Goal: Task Accomplishment & Management: Manage account settings

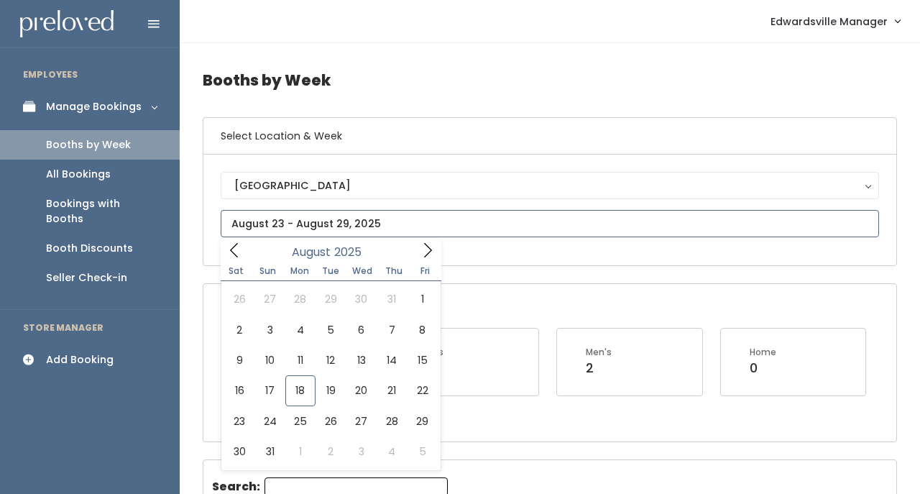
click at [298, 223] on input "text" at bounding box center [550, 223] width 658 height 27
click at [412, 243] on icon at bounding box center [428, 250] width 16 height 16
click at [412, 255] on icon at bounding box center [428, 250] width 16 height 16
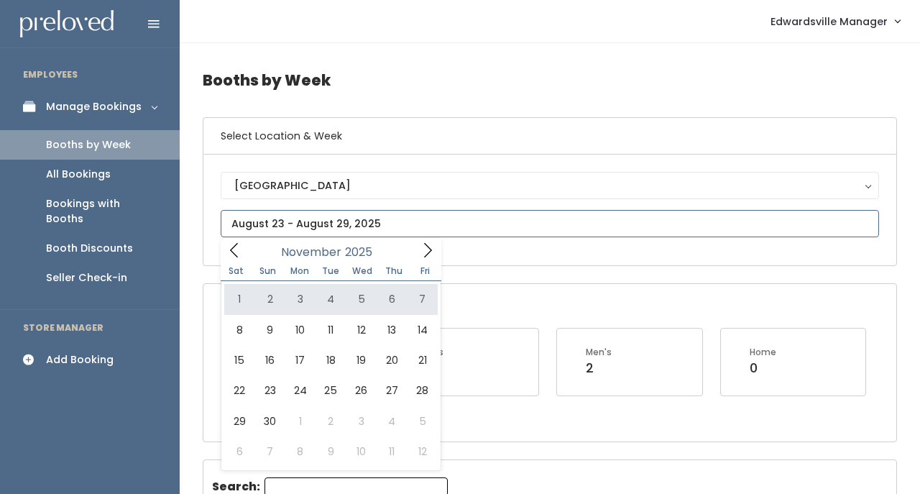
type input "November 1 to November 7"
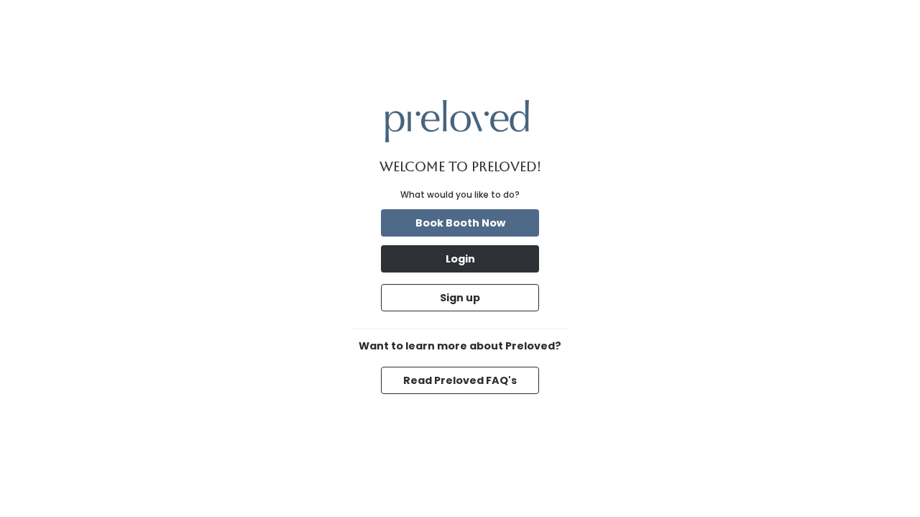
click at [453, 268] on button "Login" at bounding box center [460, 258] width 158 height 27
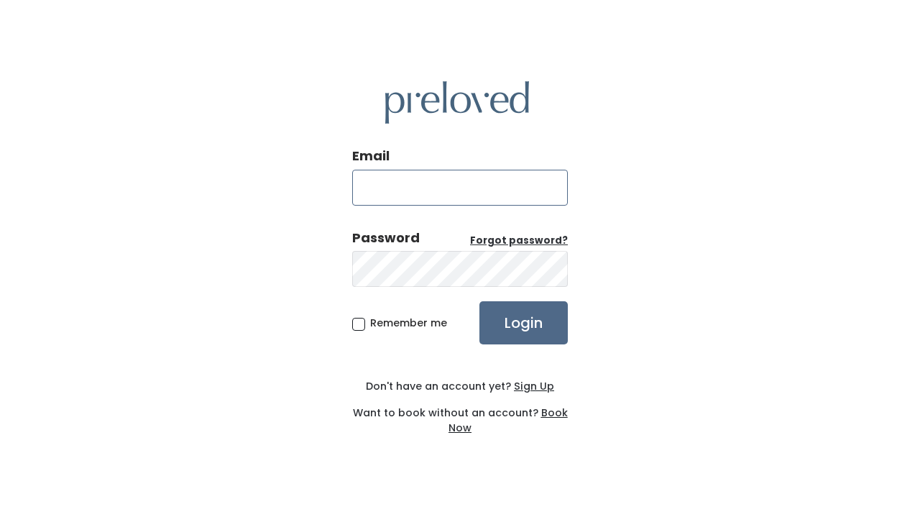
type input "edwardsville@preloved.love"
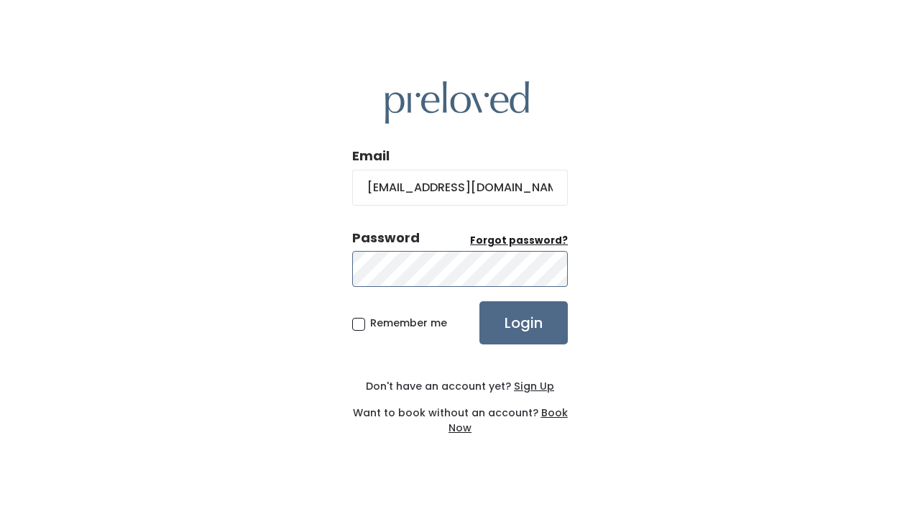
click at [523, 322] on input "Login" at bounding box center [523, 322] width 88 height 43
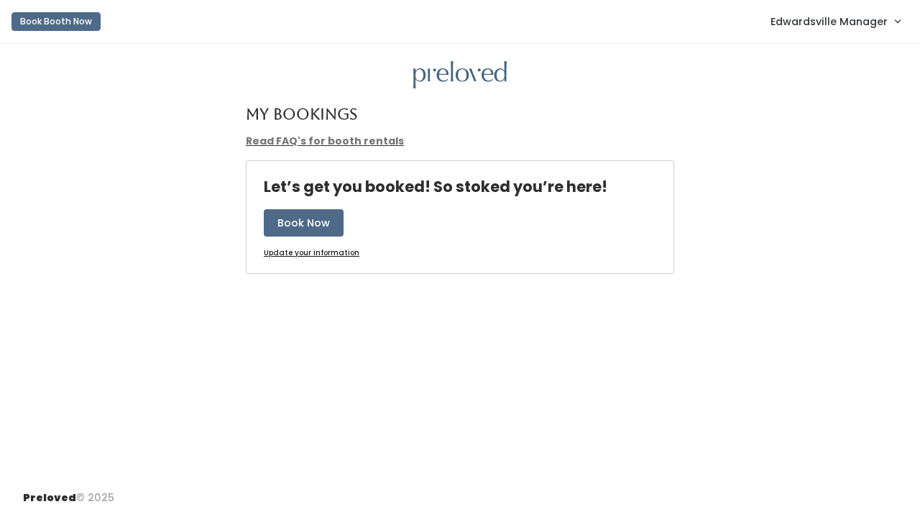
click at [839, 26] on span "Edwardsville Manager" at bounding box center [828, 22] width 117 height 16
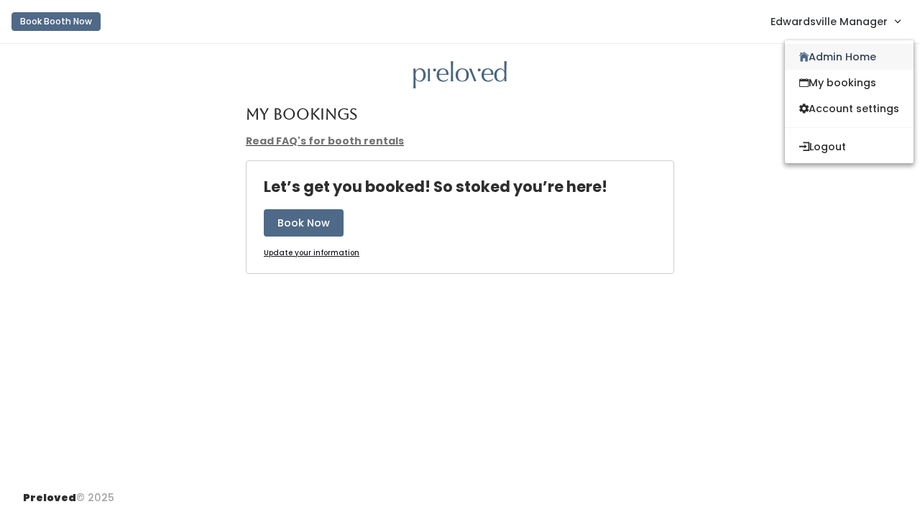
click at [808, 49] on link "Admin Home" at bounding box center [849, 57] width 129 height 26
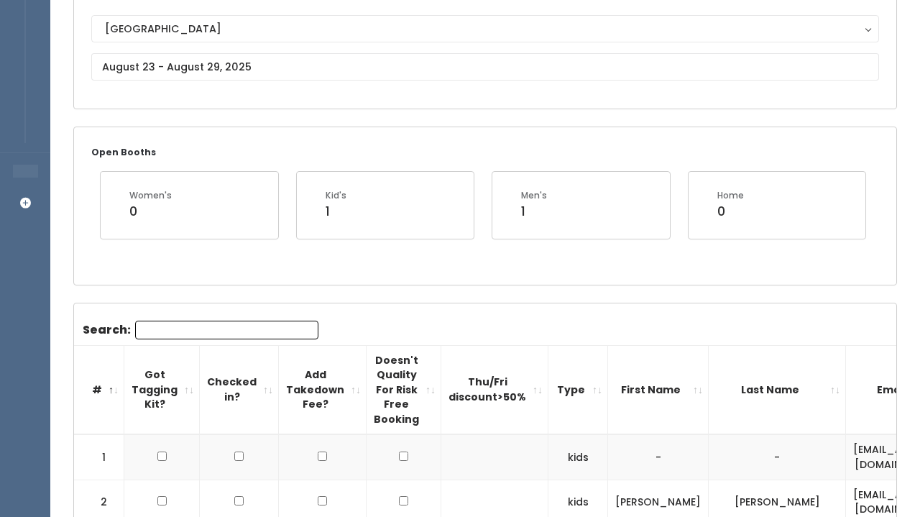
scroll to position [160, 0]
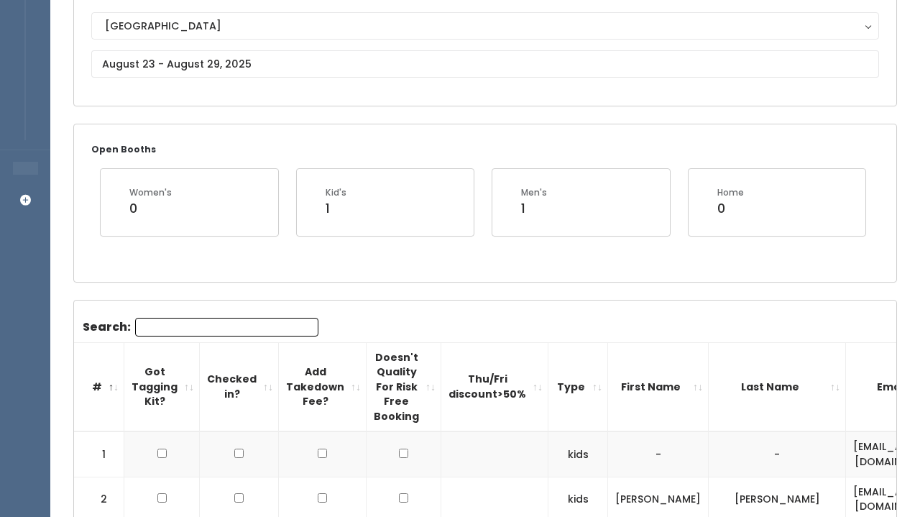
click at [226, 332] on input "Search:" at bounding box center [226, 327] width 183 height 19
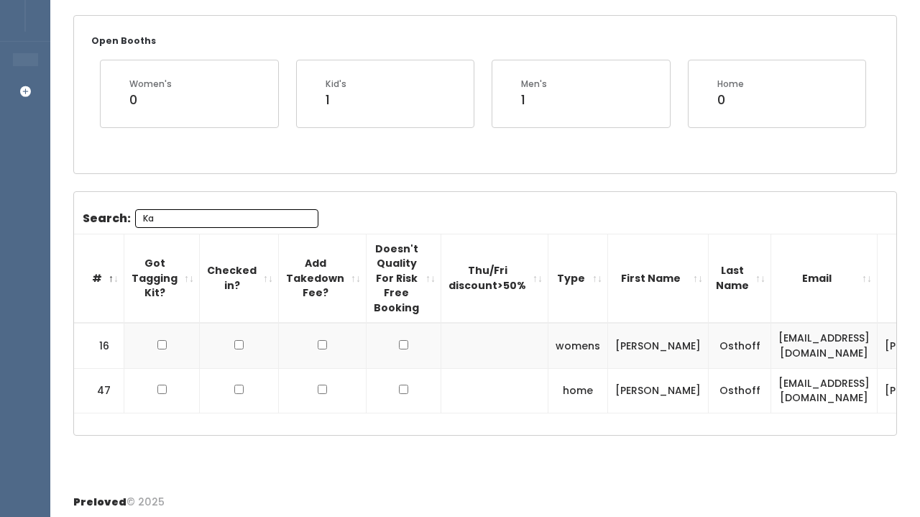
scroll to position [267, 0]
type input "K"
